Goal: Find contact information: Find contact information

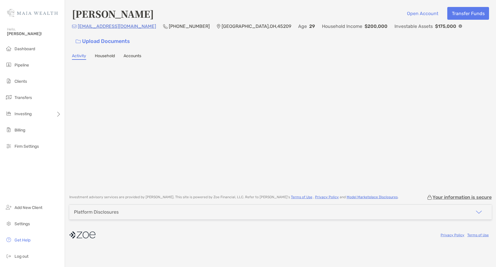
click at [112, 12] on h4 "[PERSON_NAME]" at bounding box center [113, 13] width 82 height 13
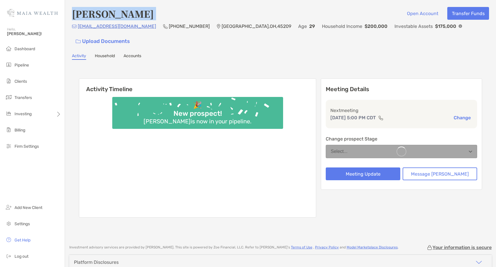
click at [112, 12] on h4 "[PERSON_NAME]" at bounding box center [113, 13] width 82 height 13
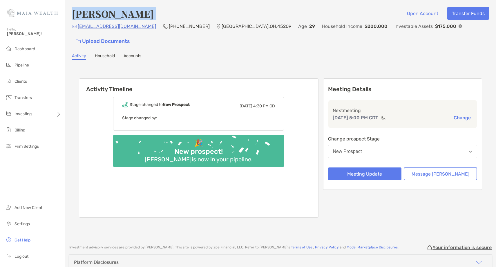
copy h4 "[PERSON_NAME]"
click at [190, 4] on div "Kyle Frazier Open Account Transfer Funds kylefrazz@gmail.com (312) 208-9652 Cin…" at bounding box center [280, 119] width 431 height 239
click at [309, 30] on p "29" at bounding box center [312, 26] width 6 height 7
click at [169, 29] on p "[PHONE_NUMBER]" at bounding box center [189, 26] width 41 height 7
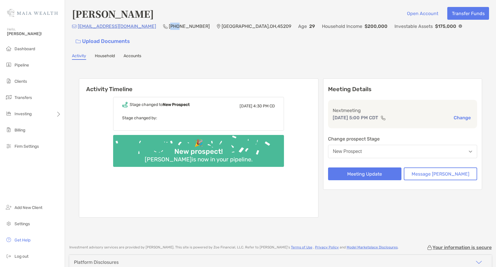
click at [169, 29] on p "[PHONE_NUMBER]" at bounding box center [189, 26] width 41 height 7
copy p "[PHONE_NUMBER]"
drag, startPoint x: 125, startPoint y: 28, endPoint x: 77, endPoint y: 30, distance: 48.5
click at [77, 30] on div "kylefrazz@gmail.com (312) 208-9652 Cincinnati , OH , 45209 Age 29 Household Inc…" at bounding box center [280, 35] width 417 height 25
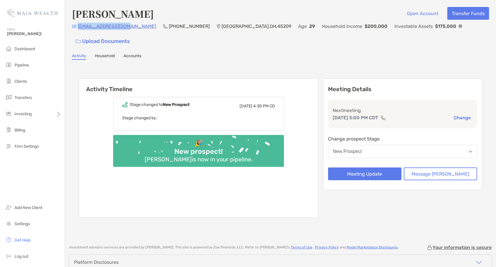
copy div "kylefrazz@gmail.com"
